Goal: Information Seeking & Learning: Learn about a topic

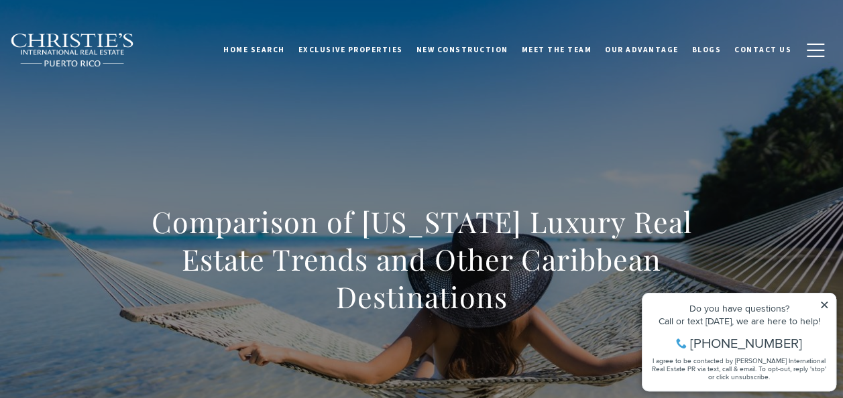
click at [820, 303] on icon at bounding box center [824, 305] width 9 height 9
click at [827, 305] on icon at bounding box center [824, 305] width 9 height 9
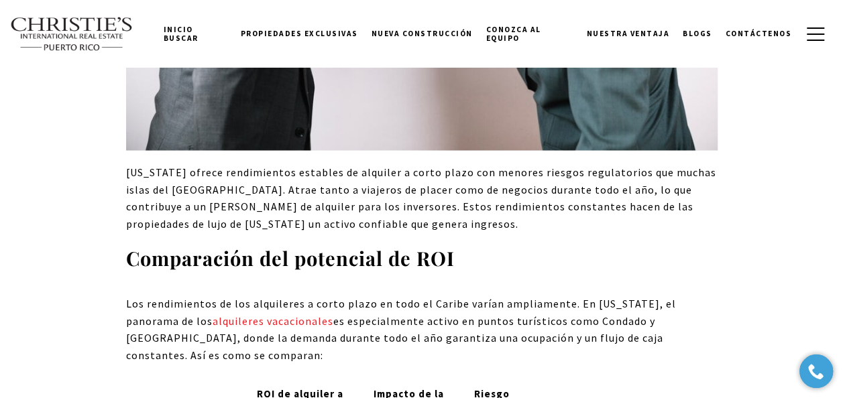
scroll to position [8788, 0]
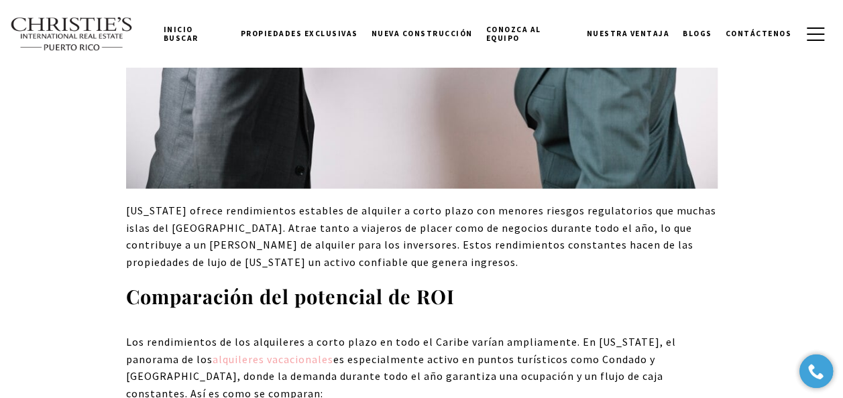
click at [231, 352] on link "alquileres vacacionales" at bounding box center [273, 358] width 121 height 13
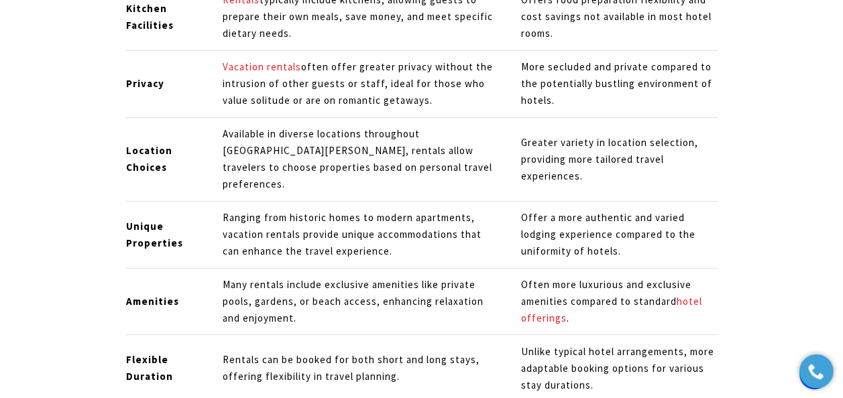
scroll to position [2482, 0]
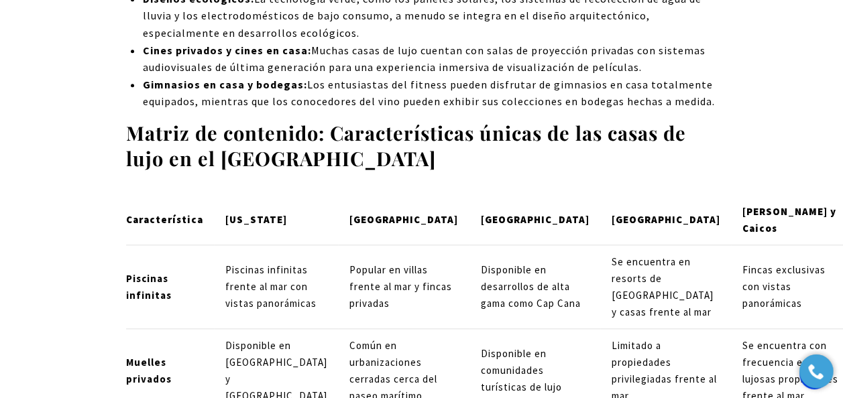
scroll to position [5635, 0]
